Goal: Task Accomplishment & Management: Use online tool/utility

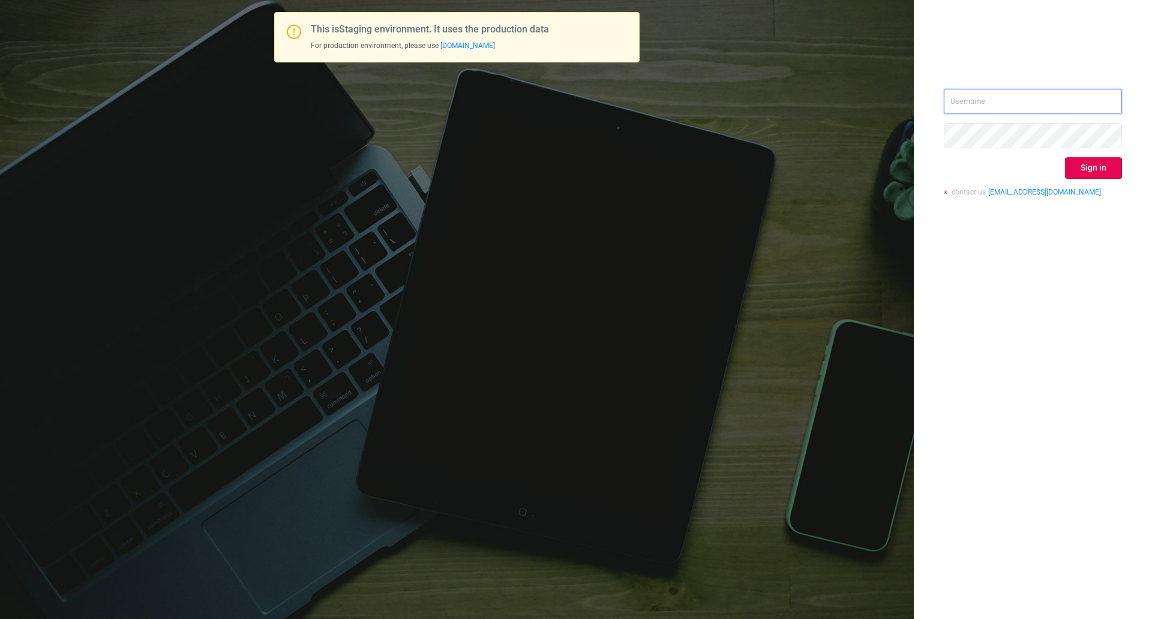
click at [987, 97] on input "text" at bounding box center [1033, 101] width 178 height 25
type input "ispasojevic@mediaocean.com"
click at [1074, 152] on div "ispasojevic@mediaocean.com Sign in contact us info@protected.media" at bounding box center [1033, 147] width 178 height 116
click at [1086, 165] on button "Sign in" at bounding box center [1093, 168] width 57 height 22
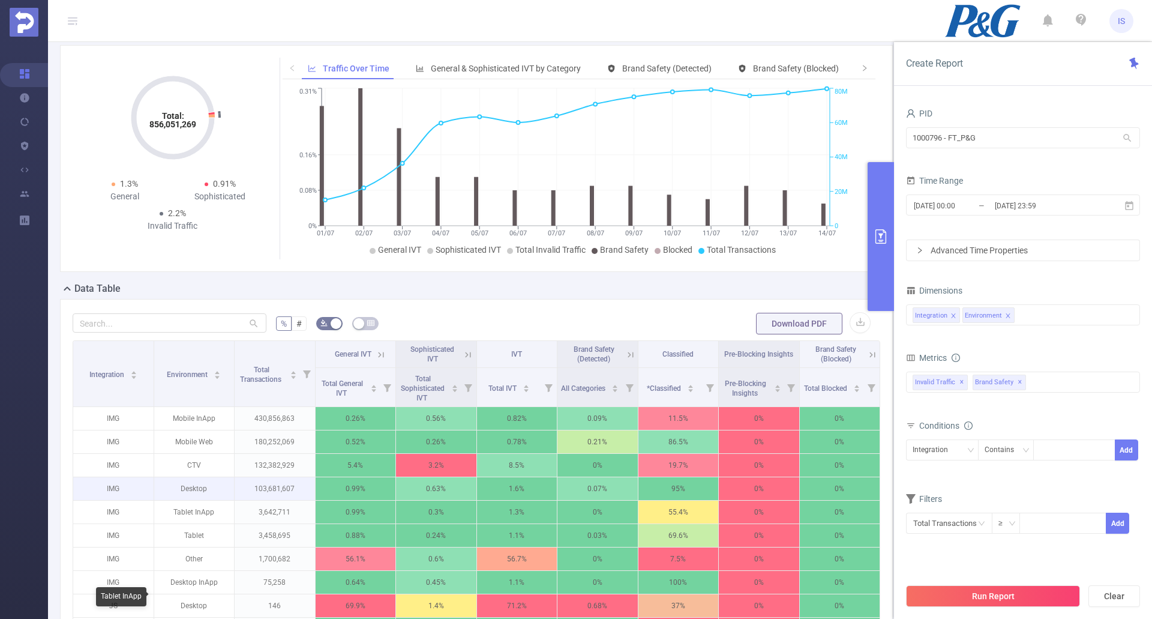
scroll to position [180, 0]
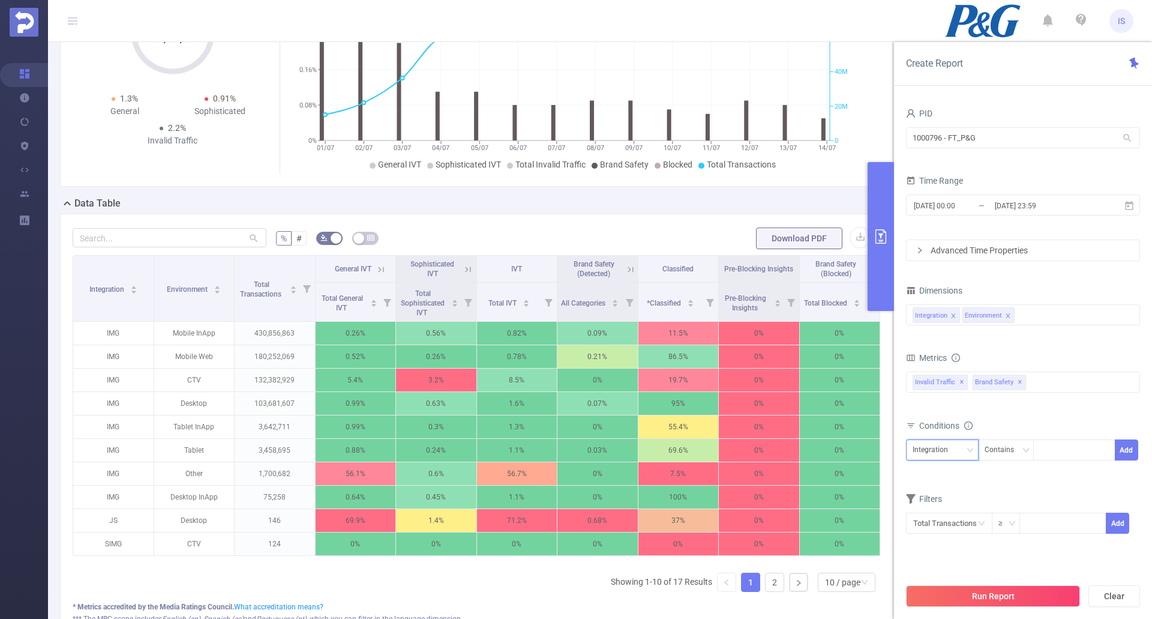
click at [959, 444] on div "Integration" at bounding box center [942, 450] width 59 height 20
click at [956, 496] on li "Environment" at bounding box center [942, 493] width 73 height 19
click at [1061, 438] on div "Environment Contains Add" at bounding box center [1023, 454] width 234 height 34
click at [1064, 445] on div at bounding box center [1074, 450] width 69 height 20
type input "CTV"
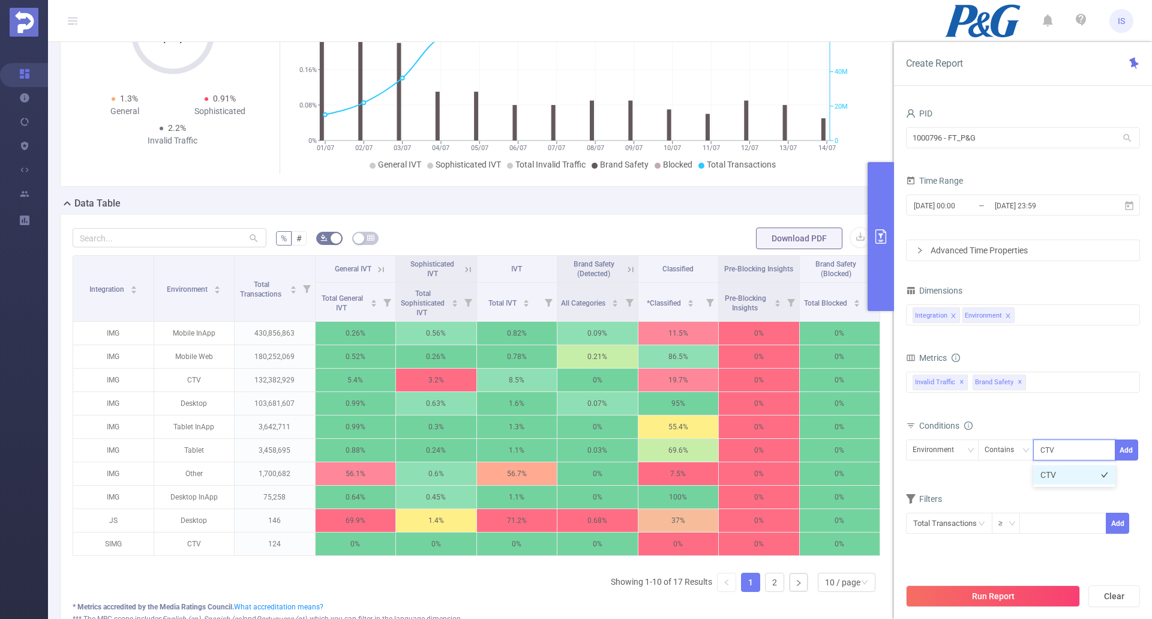
click at [1069, 478] on li "CTV" at bounding box center [1074, 474] width 82 height 19
click at [1132, 455] on button "Add" at bounding box center [1126, 449] width 23 height 21
click at [1036, 489] on div "Integration Contains Add Environment Contains 'CTV'" at bounding box center [1023, 464] width 234 height 55
click at [1033, 596] on button "Run Report" at bounding box center [993, 596] width 174 height 22
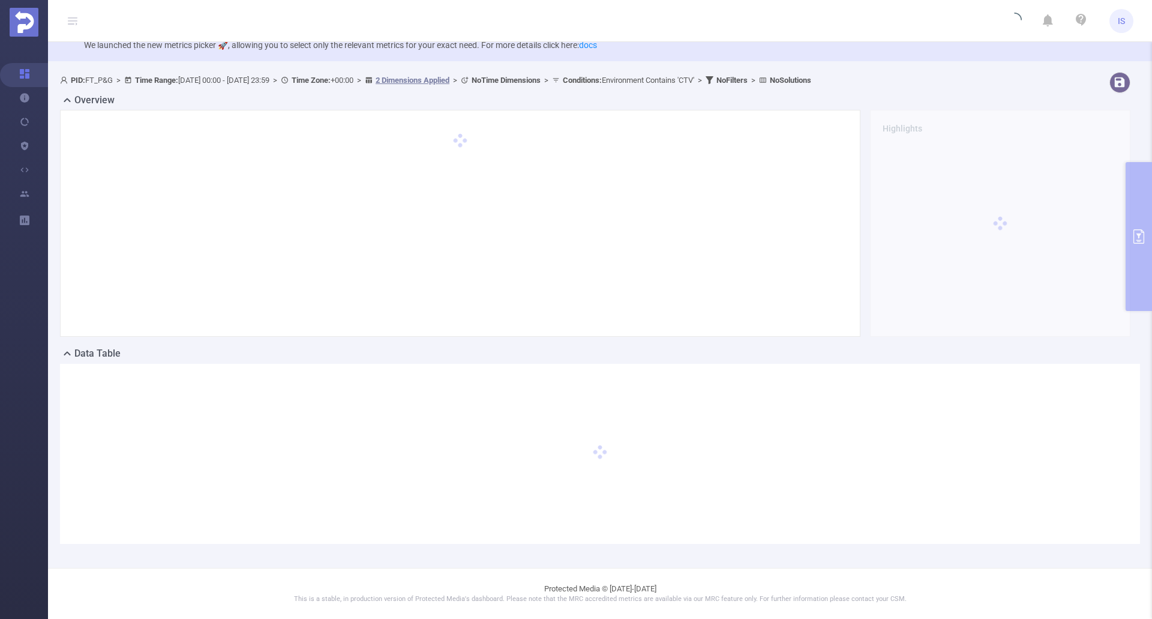
scroll to position [30, 0]
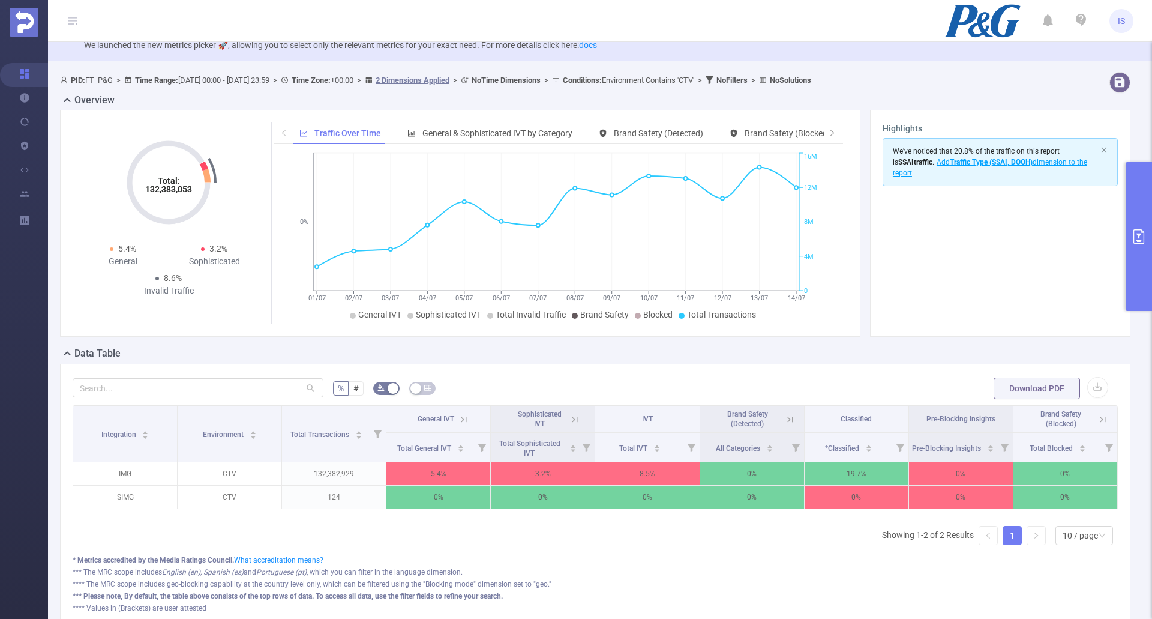
click at [1134, 250] on button "primary" at bounding box center [1138, 236] width 26 height 149
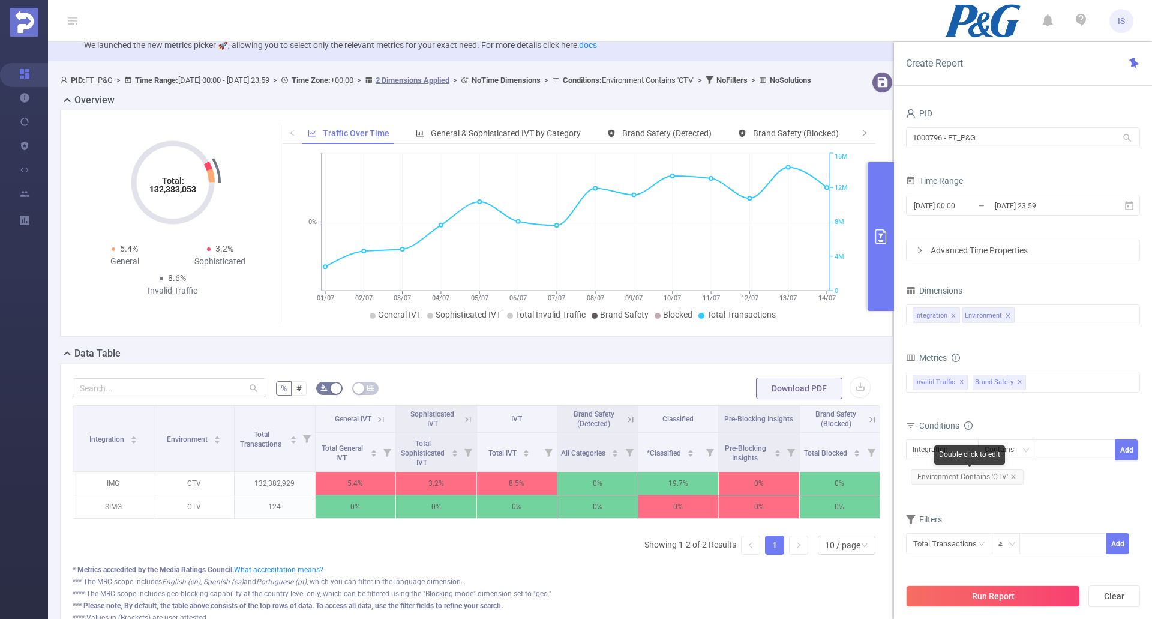
click at [1015, 476] on span "Environment Contains 'CTV'" at bounding box center [967, 477] width 113 height 16
click at [1011, 477] on icon "icon: close" at bounding box center [1013, 476] width 6 height 6
click at [970, 587] on button "Run Report" at bounding box center [993, 596] width 174 height 22
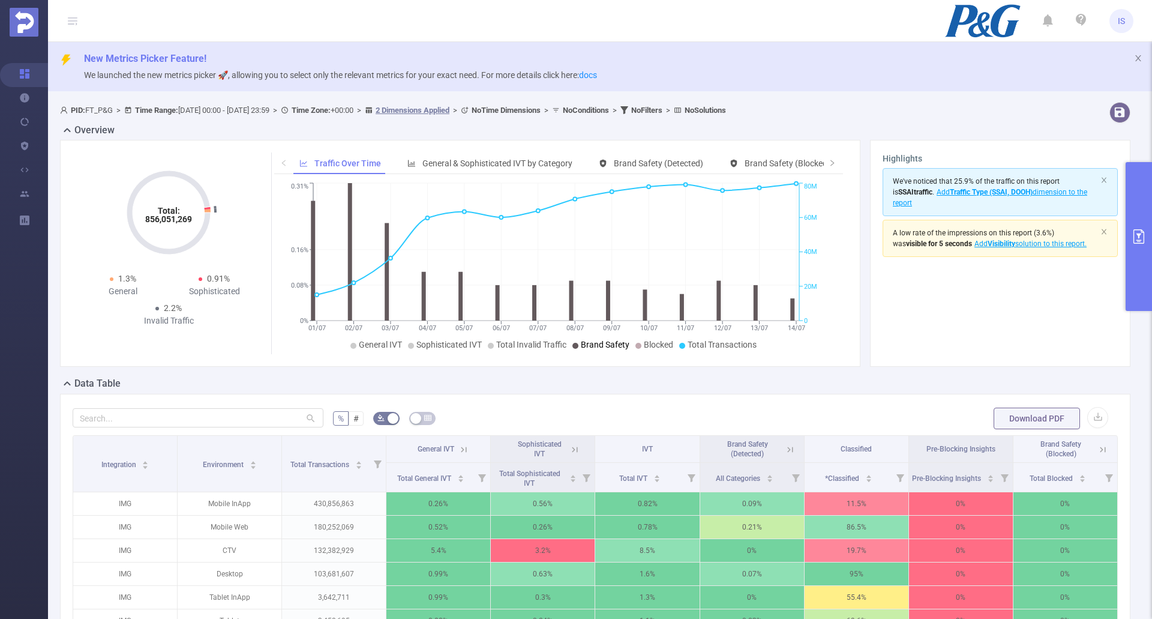
click at [1140, 233] on icon "primary" at bounding box center [1138, 236] width 11 height 14
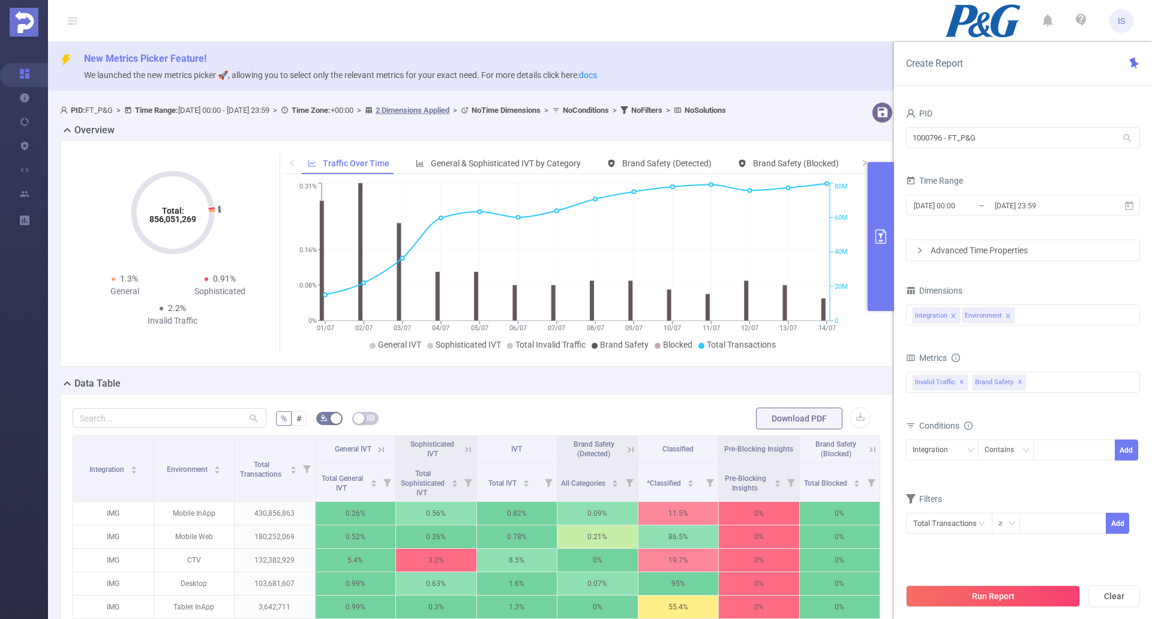
click at [635, 375] on div "Total: 856,051,269 Total: 856,051,269 1.3% General 0.91% Sophisticated 2.2% Inv…" at bounding box center [476, 258] width 842 height 236
click at [1128, 202] on icon at bounding box center [1129, 204] width 8 height 9
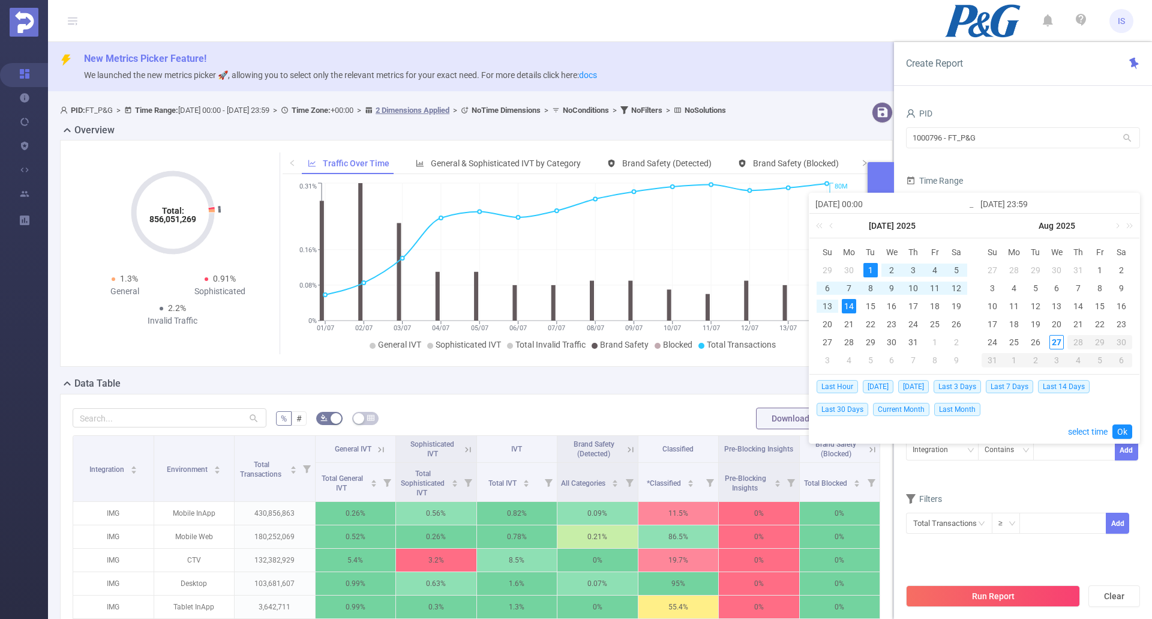
click at [874, 265] on div "1" at bounding box center [870, 270] width 14 height 14
click at [914, 339] on div "31" at bounding box center [913, 342] width 14 height 14
type input "[DATE] 23:59"
click at [1119, 426] on link "Ok" at bounding box center [1122, 431] width 20 height 14
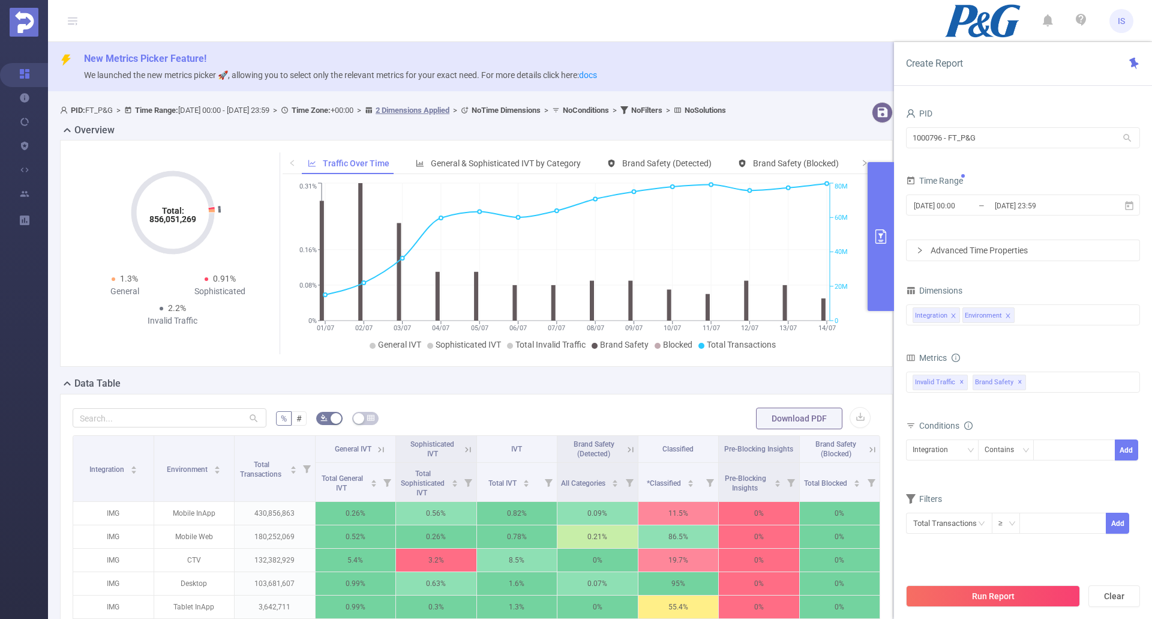
click at [1006, 592] on button "Run Report" at bounding box center [993, 596] width 174 height 22
